Goal: Task Accomplishment & Management: Manage account settings

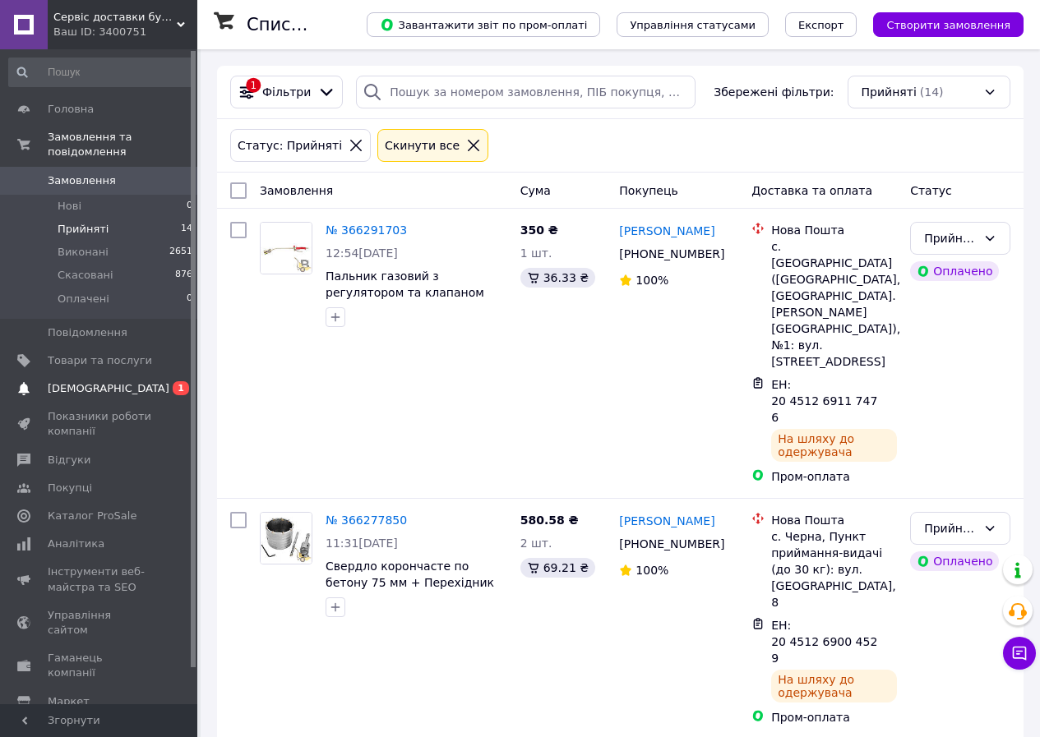
click at [102, 381] on span "[DEMOGRAPHIC_DATA]" at bounding box center [109, 388] width 122 height 15
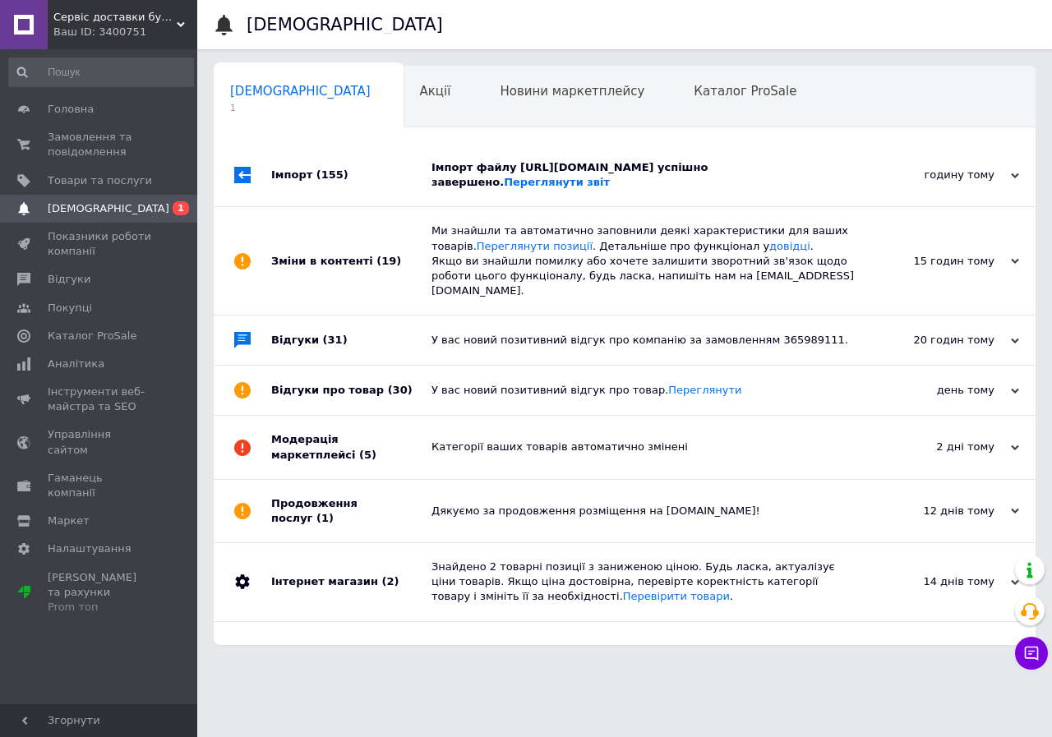
click at [363, 170] on div "Імпорт (155)" at bounding box center [351, 175] width 160 height 62
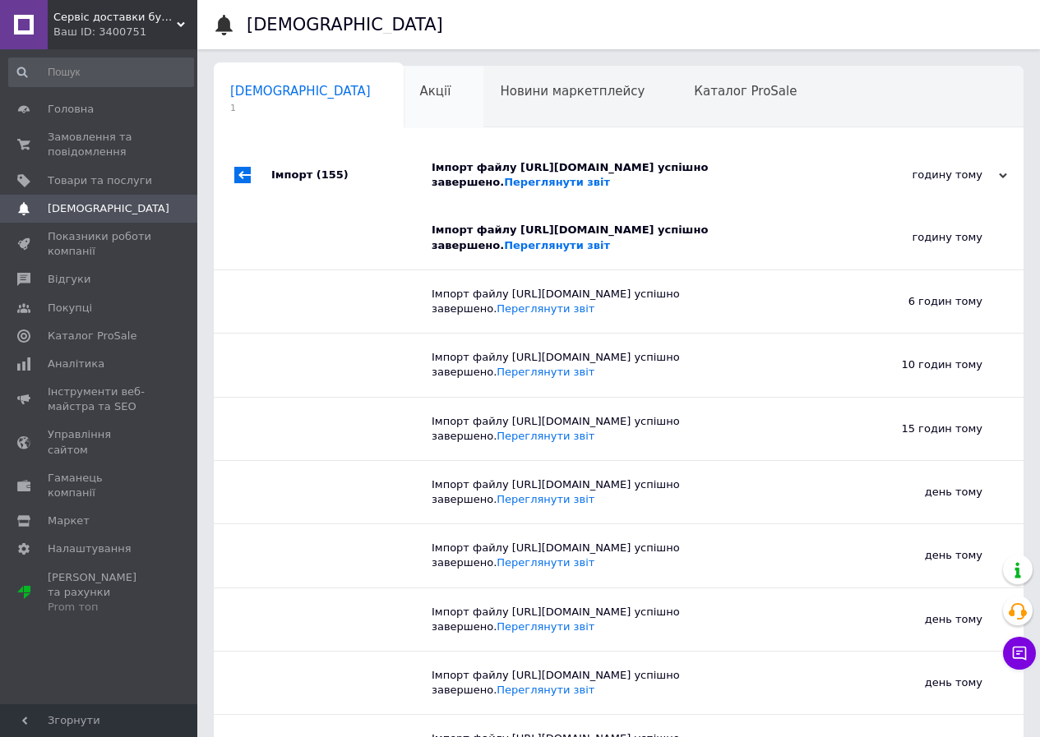
click at [404, 85] on div "Акції 0" at bounding box center [444, 98] width 81 height 62
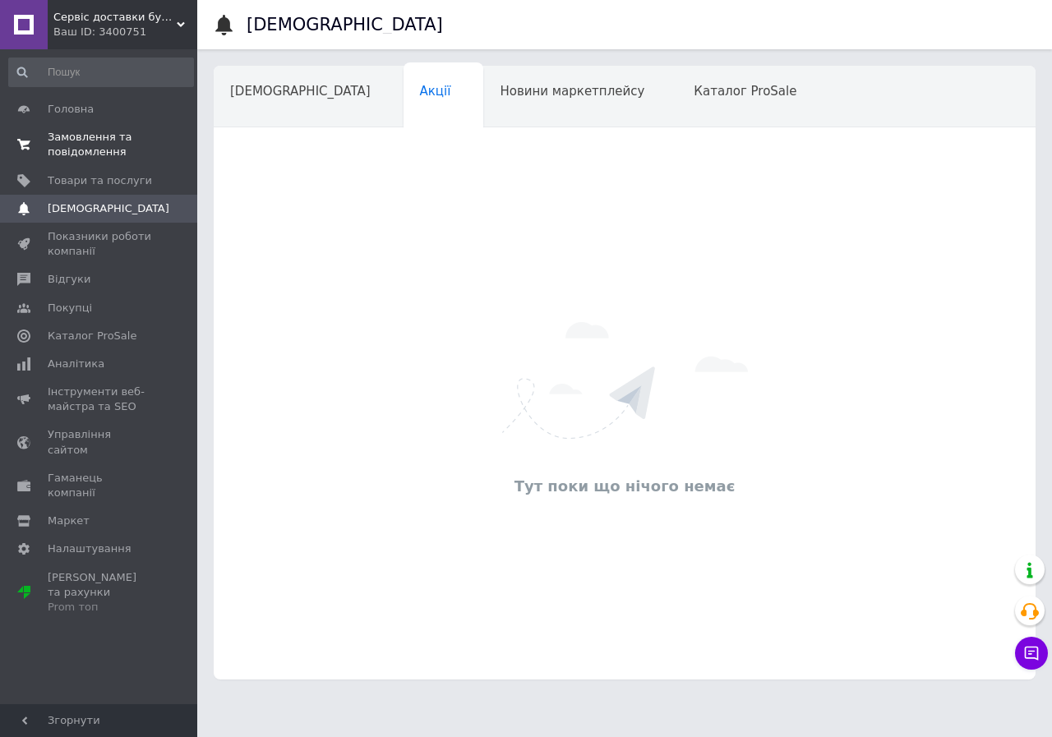
click at [85, 136] on span "Замовлення та повідомлення" at bounding box center [100, 145] width 104 height 30
